Goal: Task Accomplishment & Management: Manage account settings

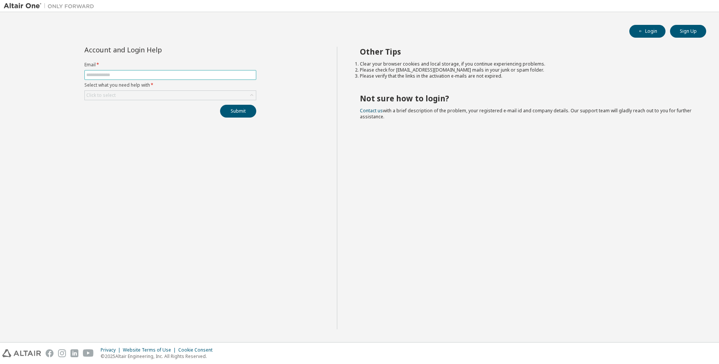
click at [175, 73] on input "text" at bounding box center [170, 75] width 168 height 6
type input "**********"
click at [198, 93] on div "Click to select" at bounding box center [170, 95] width 171 height 9
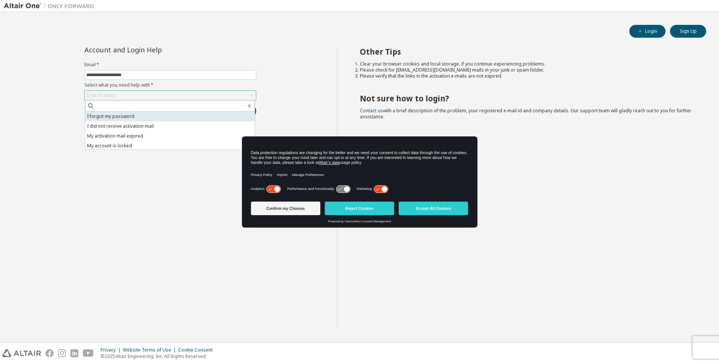
click at [170, 120] on li "I forgot my password" at bounding box center [170, 117] width 170 height 10
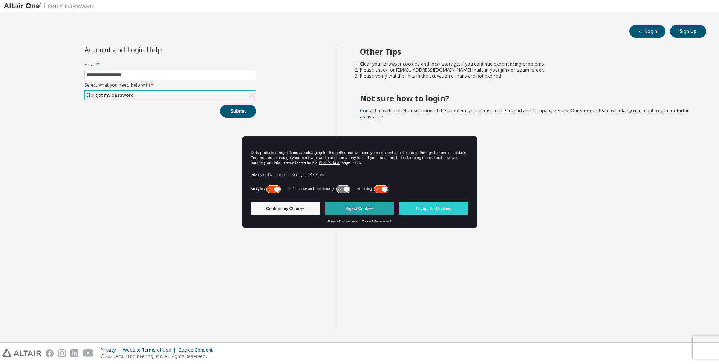
click at [370, 209] on button "Reject Cookies" at bounding box center [359, 209] width 69 height 14
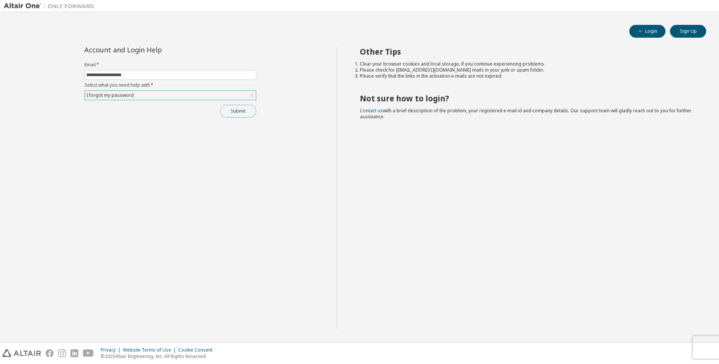
click at [239, 106] on button "Submit" at bounding box center [238, 111] width 36 height 13
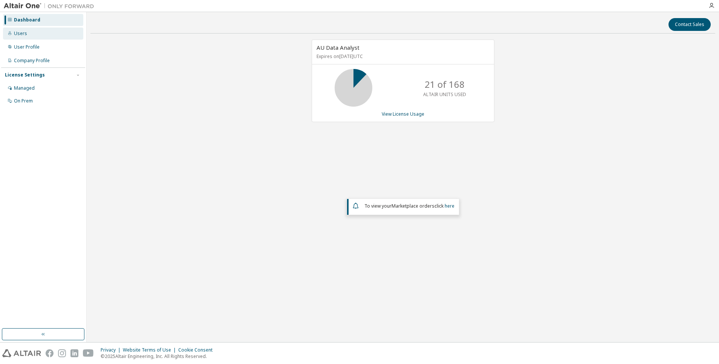
click at [29, 33] on div "Users" at bounding box center [43, 34] width 80 height 12
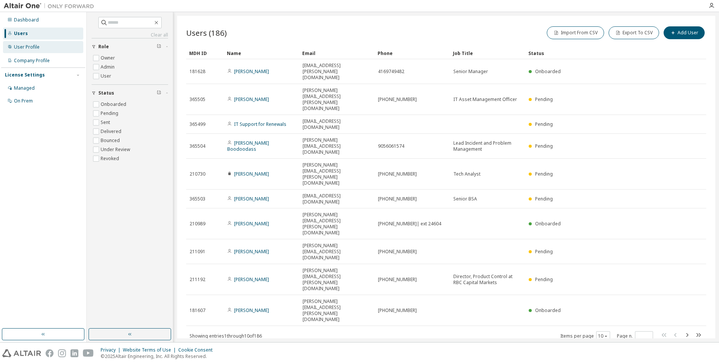
click at [34, 49] on div "User Profile" at bounding box center [27, 47] width 26 height 6
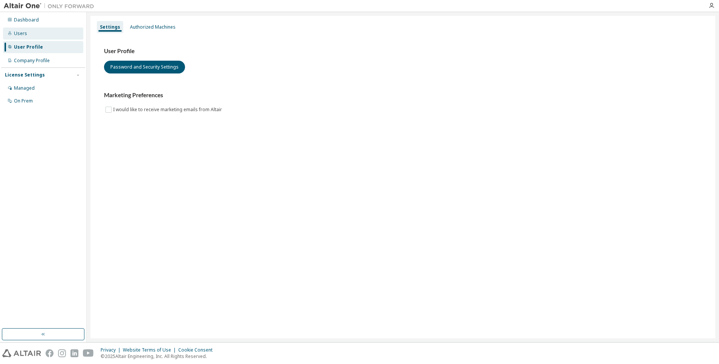
click at [30, 35] on div "Users" at bounding box center [43, 34] width 80 height 12
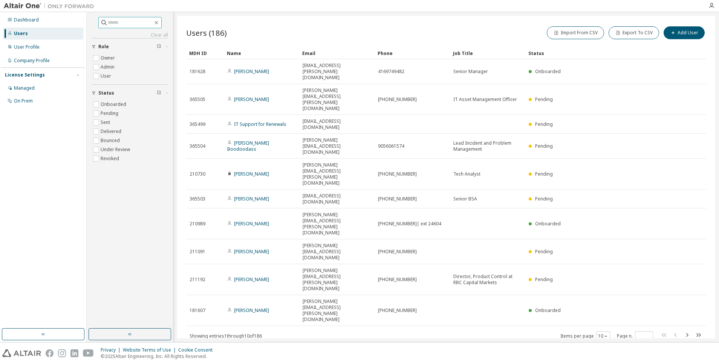
click at [128, 23] on input "text" at bounding box center [130, 23] width 45 height 8
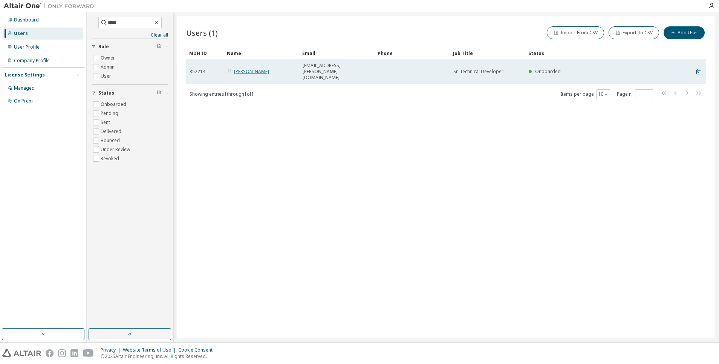
click at [265, 68] on link "[PERSON_NAME]" at bounding box center [251, 71] width 35 height 6
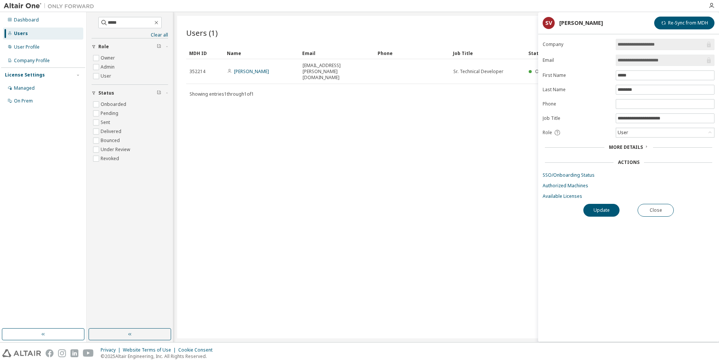
click at [635, 143] on form "**********" at bounding box center [629, 119] width 172 height 161
click at [637, 147] on span "More Details" at bounding box center [626, 147] width 34 height 6
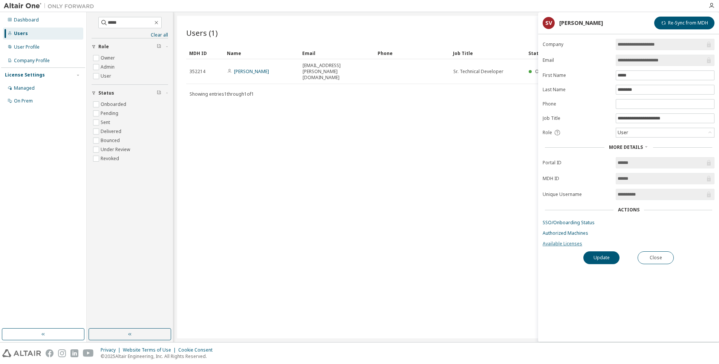
click at [573, 245] on link "Available Licenses" at bounding box center [629, 244] width 172 height 6
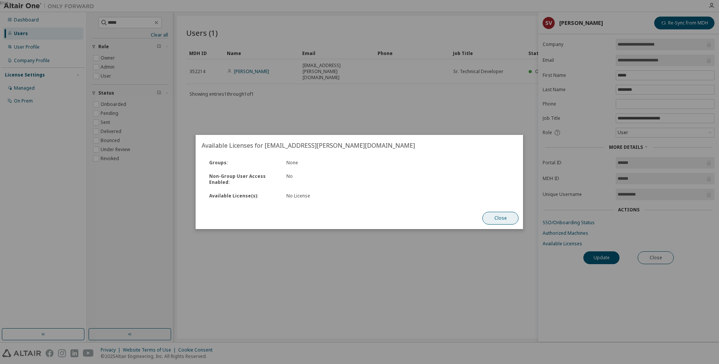
click at [502, 218] on button "Close" at bounding box center [501, 218] width 36 height 13
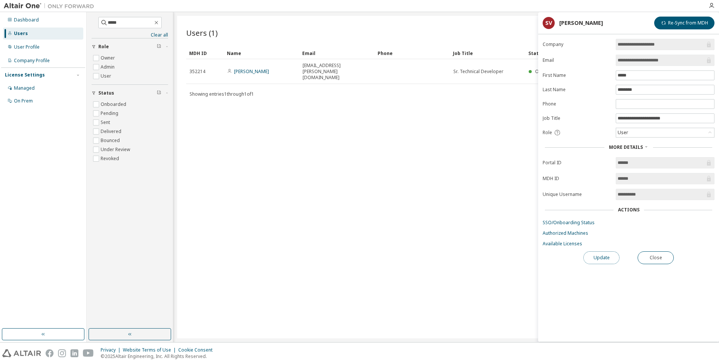
click at [608, 257] on button "Update" at bounding box center [602, 257] width 36 height 13
click at [575, 223] on link "SSO/Onboarding Status" at bounding box center [629, 223] width 172 height 6
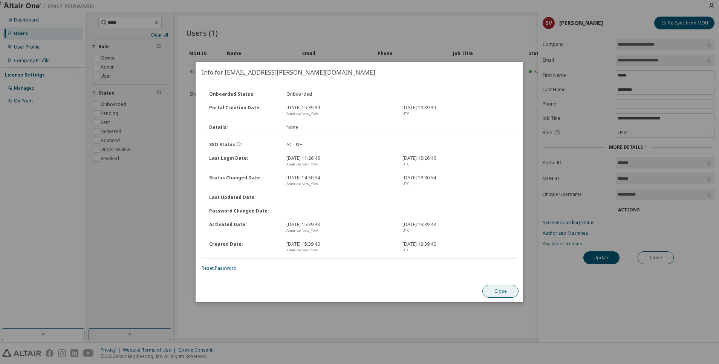
click at [503, 294] on button "Close" at bounding box center [501, 291] width 36 height 13
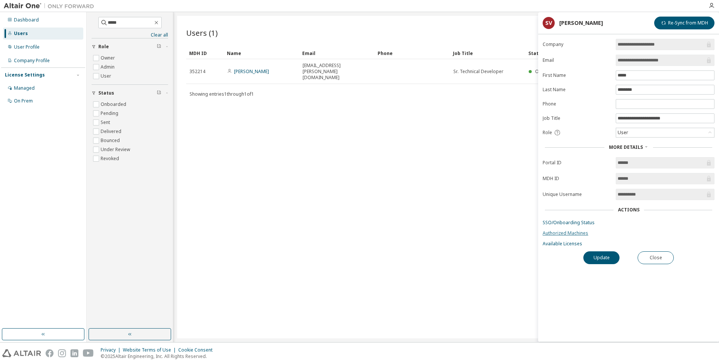
click at [571, 232] on link "Authorized Machines" at bounding box center [629, 233] width 172 height 6
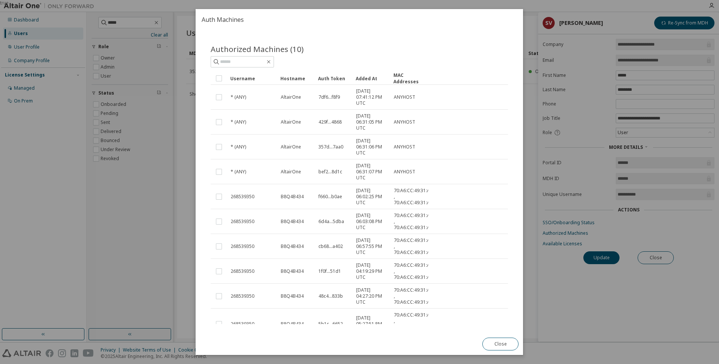
drag, startPoint x: 514, startPoint y: 208, endPoint x: 515, endPoint y: 251, distance: 43.4
click at [515, 251] on div "Authorized Machines (10) Clear Load Save Save As Field Operator Value Select fi…" at bounding box center [360, 180] width 316 height 290
click at [573, 304] on div "true" at bounding box center [359, 182] width 719 height 364
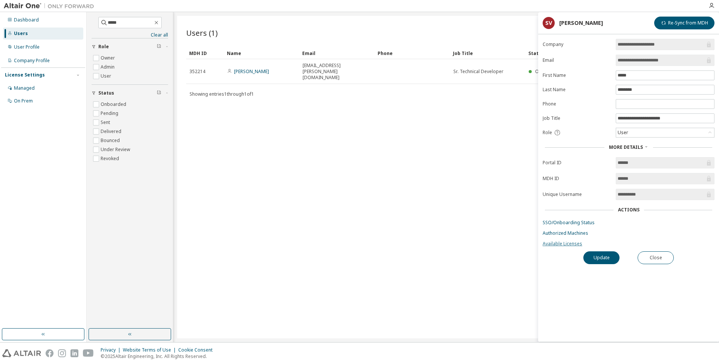
click at [567, 243] on link "Available Licenses" at bounding box center [629, 244] width 172 height 6
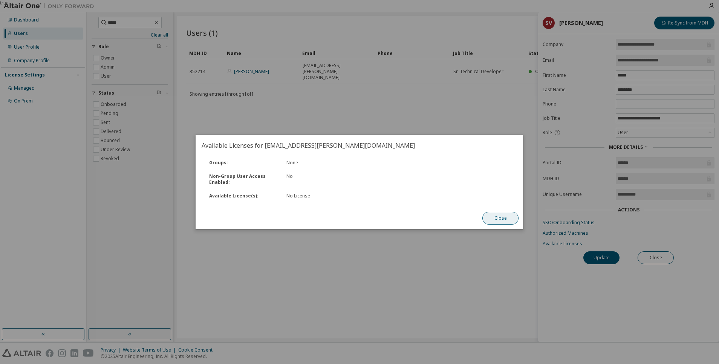
click at [502, 218] on button "Close" at bounding box center [501, 218] width 36 height 13
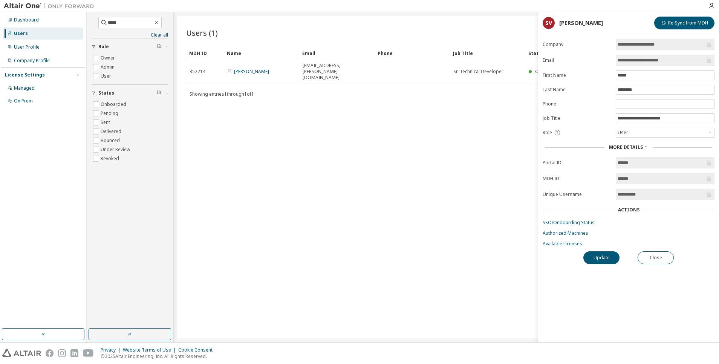
click at [493, 218] on div "Users (1) Import From CSV Export To CSV Add User Clear Load Save Save As Field …" at bounding box center [446, 177] width 538 height 323
drag, startPoint x: 130, startPoint y: 23, endPoint x: 62, endPoint y: 19, distance: 68.4
click at [62, 19] on div "**********" at bounding box center [359, 177] width 719 height 330
click at [660, 131] on div "User" at bounding box center [665, 132] width 98 height 9
click at [461, 128] on div "Users (1) Import From CSV Export To CSV Add User Clear Load Save Save As Field …" at bounding box center [446, 177] width 538 height 323
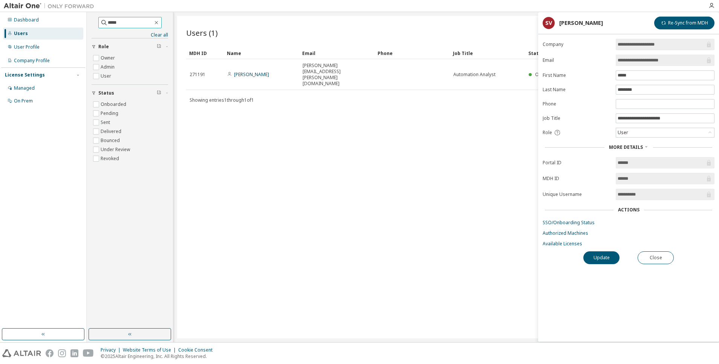
click at [125, 26] on input "*****" at bounding box center [130, 23] width 45 height 8
drag, startPoint x: 125, startPoint y: 26, endPoint x: 81, endPoint y: 21, distance: 44.7
click at [81, 21] on div "**********" at bounding box center [359, 177] width 719 height 330
type input "*"
type input "*****"
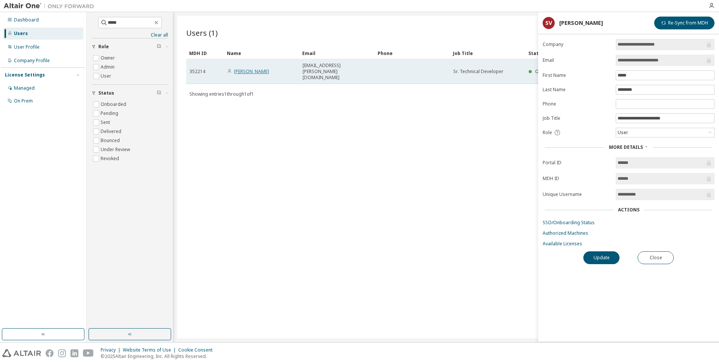
click at [254, 68] on link "[PERSON_NAME]" at bounding box center [251, 71] width 35 height 6
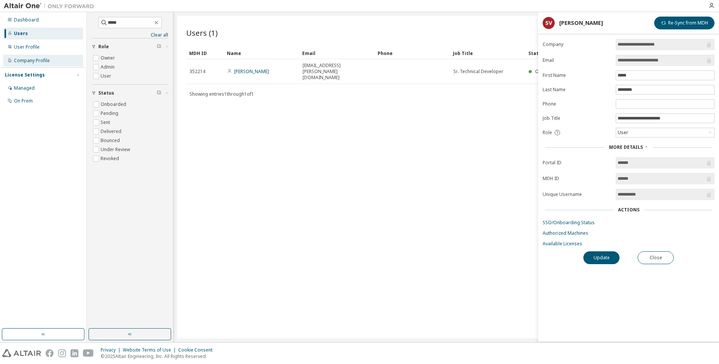
click at [40, 58] on div "Company Profile" at bounding box center [32, 61] width 36 height 6
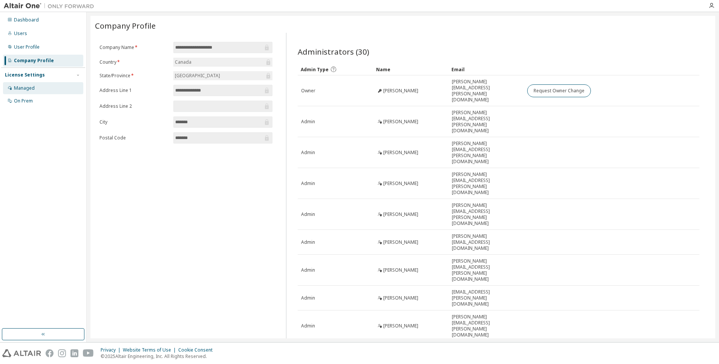
click at [29, 85] on div "Managed" at bounding box center [24, 88] width 21 height 6
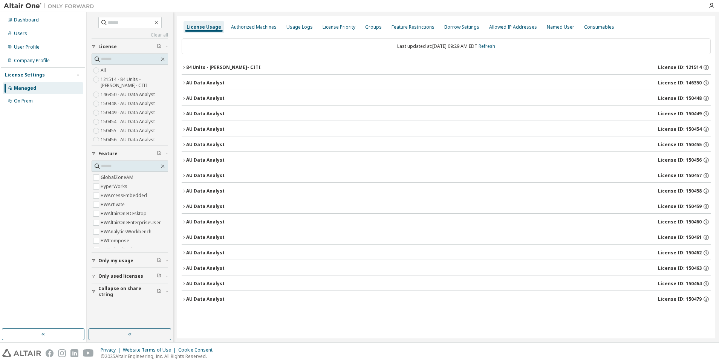
click at [183, 81] on icon "button" at bounding box center [184, 83] width 5 height 5
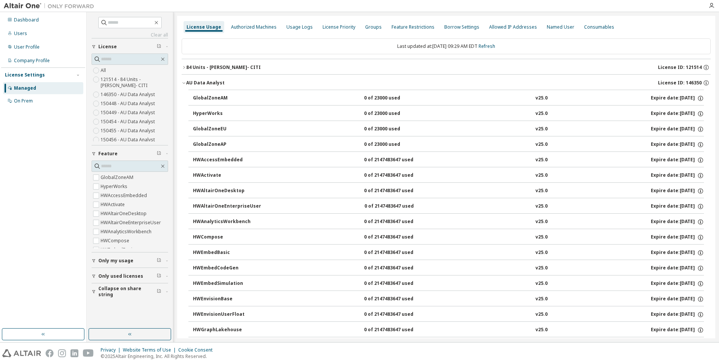
click at [183, 81] on icon "button" at bounding box center [184, 83] width 5 height 5
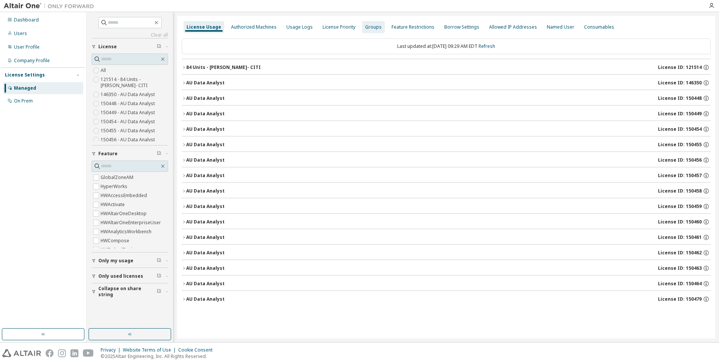
click at [372, 29] on div "Groups" at bounding box center [373, 27] width 17 height 6
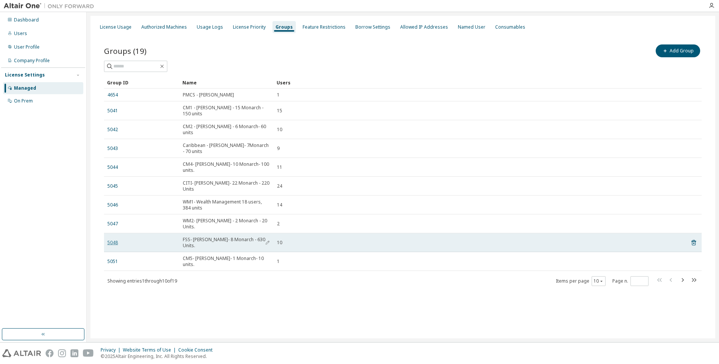
click at [115, 240] on link "5048" at bounding box center [112, 243] width 11 height 6
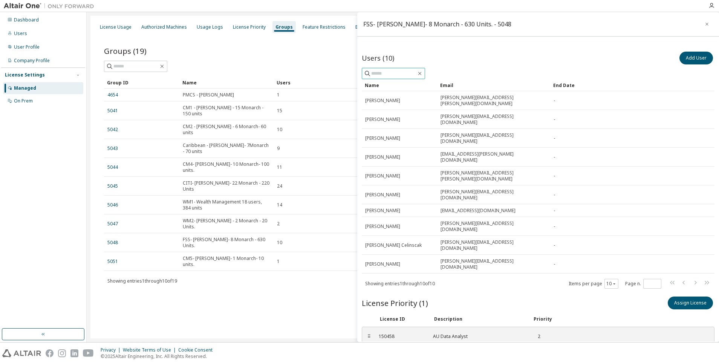
click at [402, 73] on input "text" at bounding box center [393, 74] width 45 height 8
type input "*****"
click at [690, 57] on button "Add User" at bounding box center [697, 58] width 34 height 13
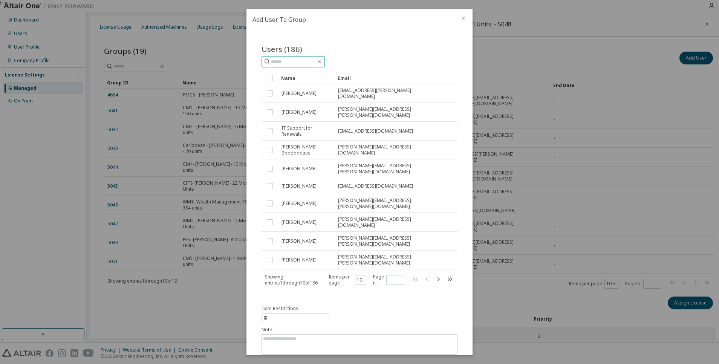
click at [285, 60] on input "text" at bounding box center [293, 62] width 45 height 8
type input "*****"
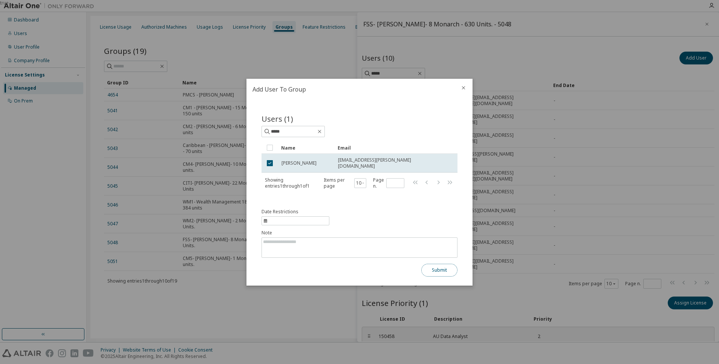
click at [434, 271] on button "Submit" at bounding box center [439, 270] width 36 height 13
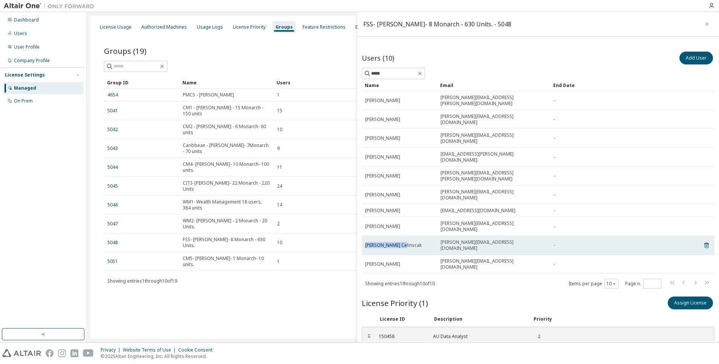
drag, startPoint x: 398, startPoint y: 201, endPoint x: 366, endPoint y: 197, distance: 33.0
click at [366, 242] on div "[PERSON_NAME] Celinscak" at bounding box center [399, 245] width 69 height 6
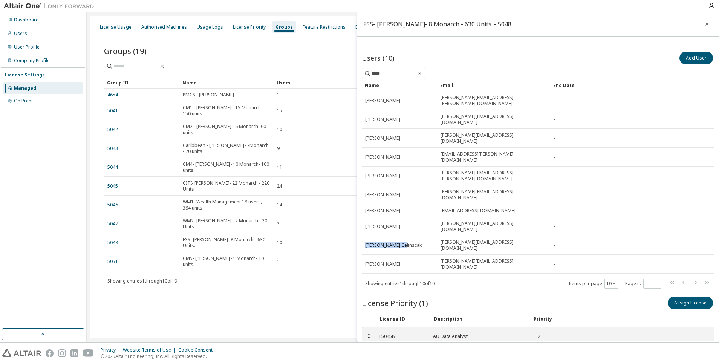
copy span "[PERSON_NAME] Celinscak"
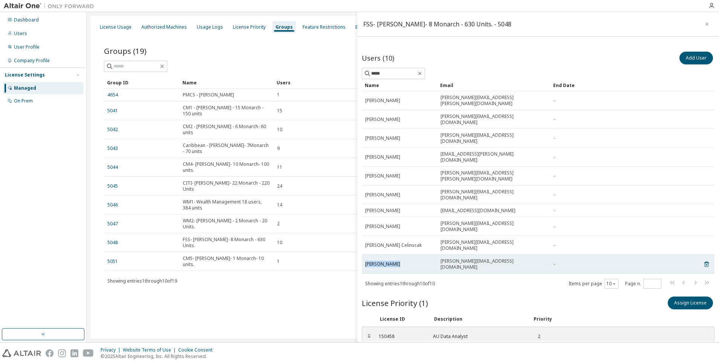
drag, startPoint x: 401, startPoint y: 212, endPoint x: 365, endPoint y: 211, distance: 36.6
click at [365, 255] on td "[PERSON_NAME]" at bounding box center [399, 264] width 75 height 19
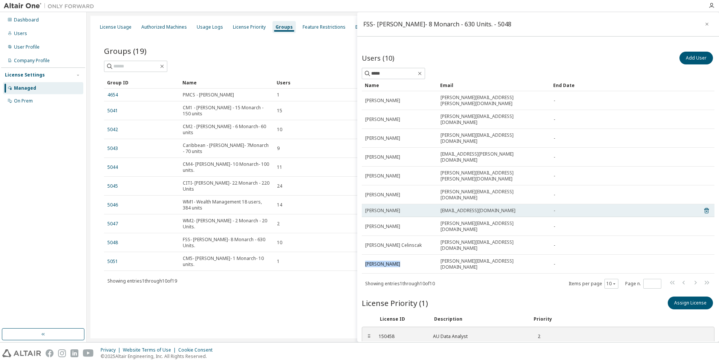
copy span "[PERSON_NAME]"
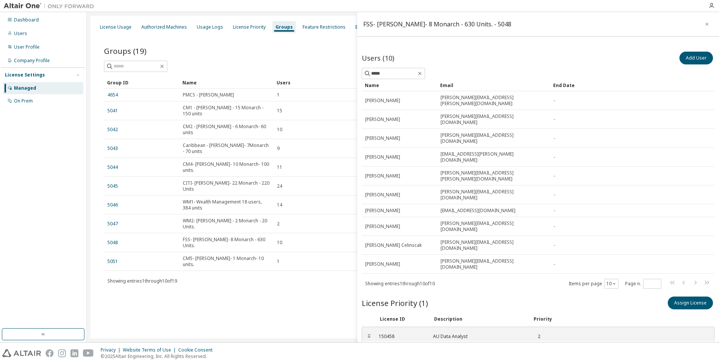
click at [290, 308] on div "License Usage Authorized Machines Usage Logs License Priority Groups Feature Re…" at bounding box center [402, 177] width 625 height 323
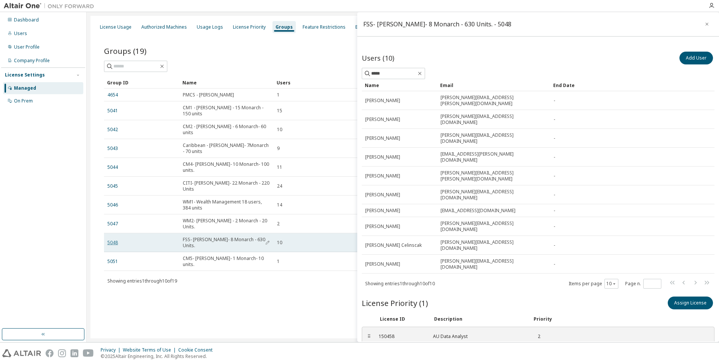
click at [114, 240] on link "5048" at bounding box center [112, 243] width 11 height 6
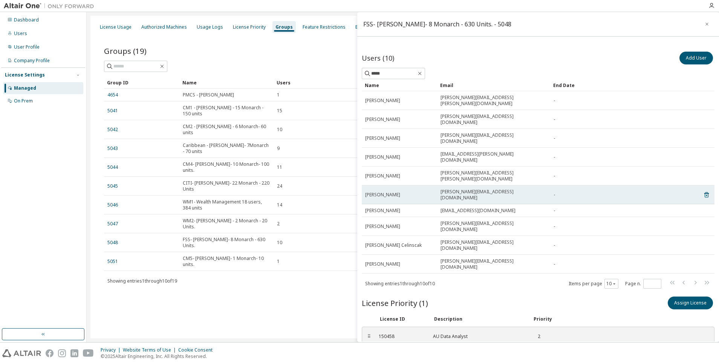
click at [416, 192] on div "[PERSON_NAME]" at bounding box center [399, 195] width 69 height 6
click at [706, 192] on icon at bounding box center [707, 195] width 5 height 6
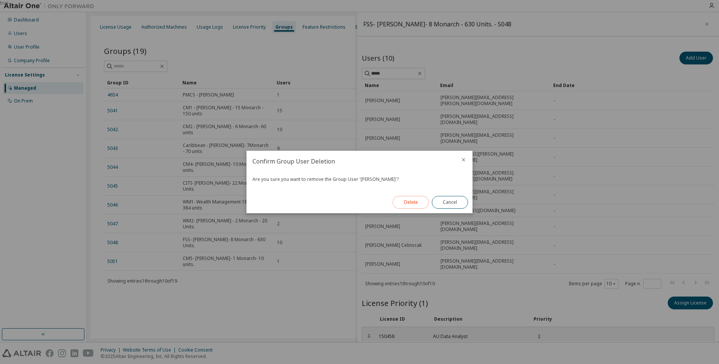
click at [408, 201] on button "Delete" at bounding box center [411, 202] width 36 height 13
click at [445, 204] on button "Close" at bounding box center [450, 202] width 36 height 13
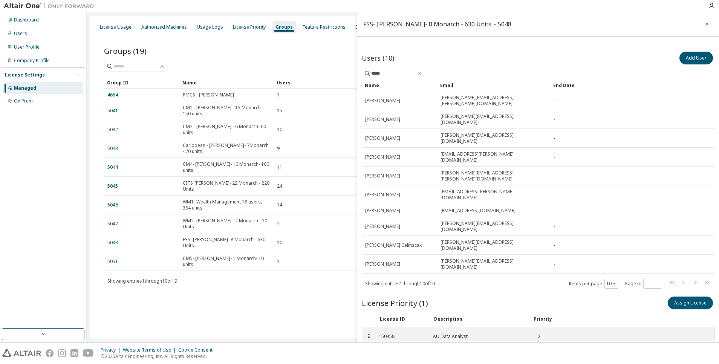
click at [264, 289] on div "Groups (19) Add Group Clear Load Save Save As Field Operator Value Select filte…" at bounding box center [403, 170] width 616 height 272
click at [709, 23] on icon "button" at bounding box center [707, 24] width 5 height 6
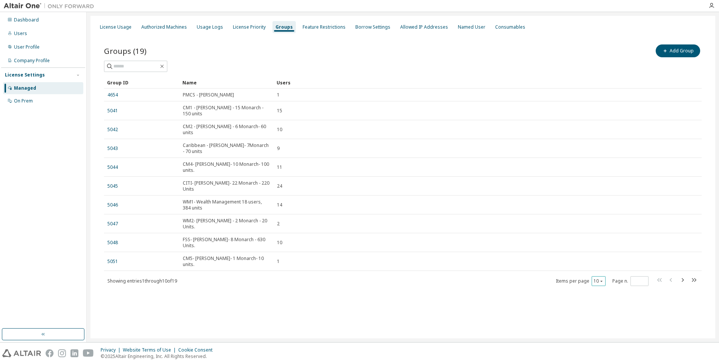
click at [601, 276] on div "10" at bounding box center [599, 281] width 14 height 10
click at [601, 278] on button "10" at bounding box center [599, 281] width 10 height 6
click at [606, 288] on div "20" at bounding box center [622, 288] width 60 height 9
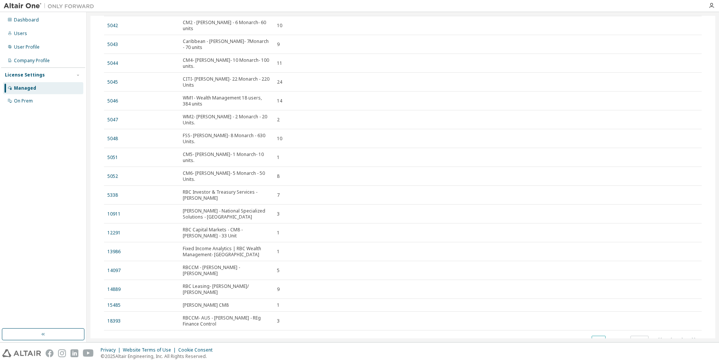
scroll to position [112, 0]
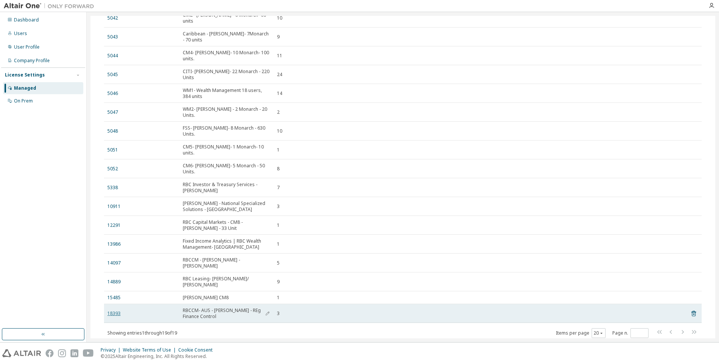
click at [116, 311] on link "18393" at bounding box center [113, 314] width 13 height 6
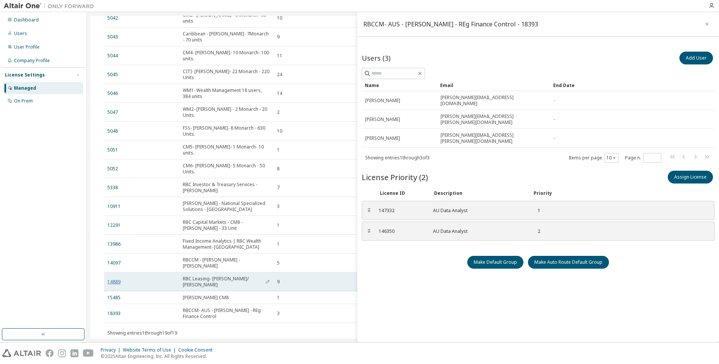
click at [115, 279] on link "14889" at bounding box center [113, 282] width 13 height 6
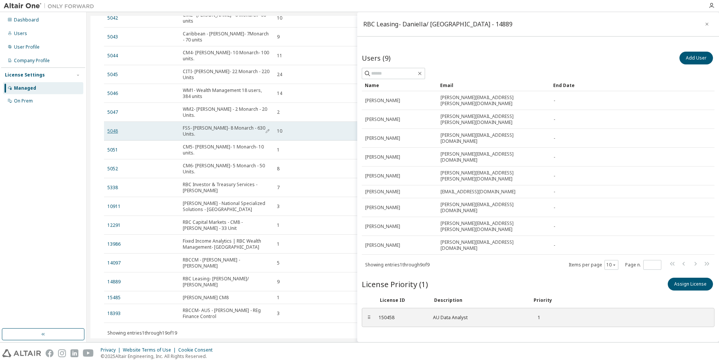
click at [113, 128] on link "5048" at bounding box center [112, 131] width 11 height 6
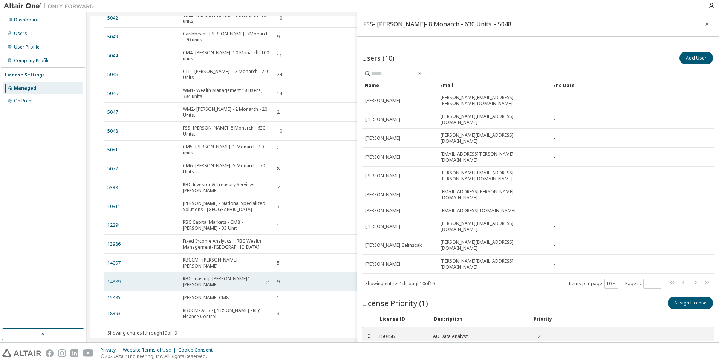
click at [110, 279] on link "14889" at bounding box center [113, 282] width 13 height 6
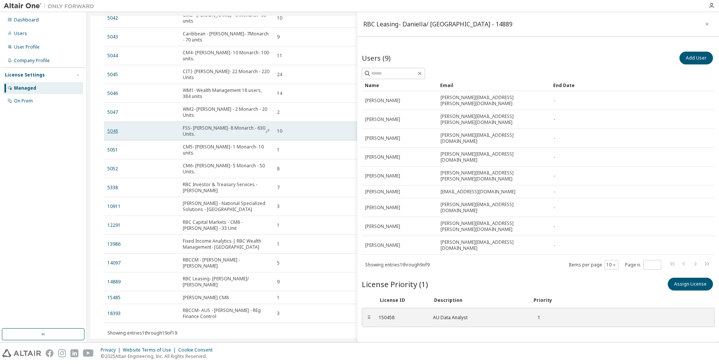
click at [109, 128] on link "5048" at bounding box center [112, 131] width 11 height 6
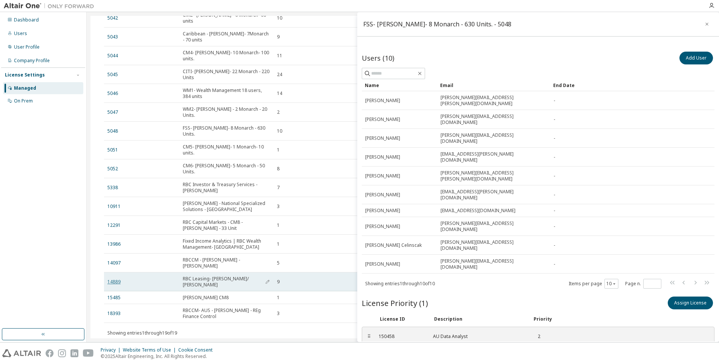
click at [116, 279] on link "14889" at bounding box center [113, 282] width 13 height 6
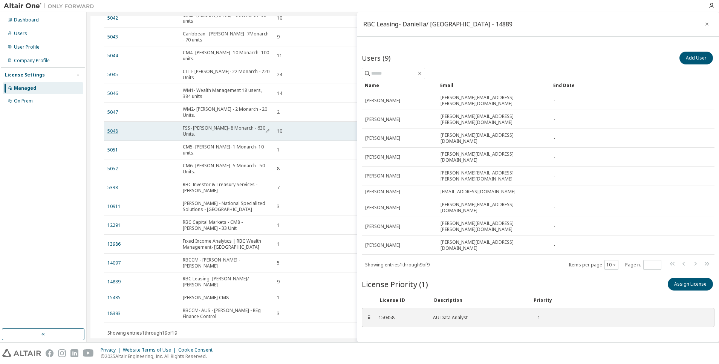
click at [113, 128] on link "5048" at bounding box center [112, 131] width 11 height 6
